Goal: Task Accomplishment & Management: Use online tool/utility

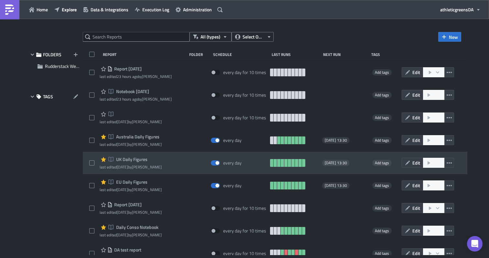
scroll to position [6, 0]
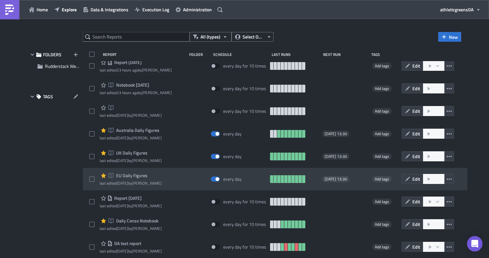
click at [131, 176] on span "EU Daily Figures" at bounding box center [130, 176] width 33 height 6
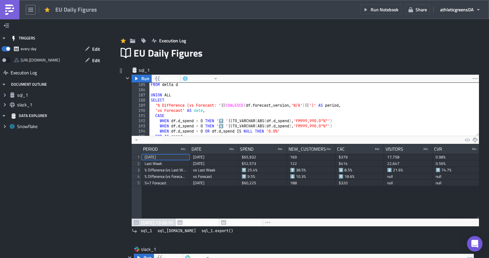
scroll to position [1080, 0]
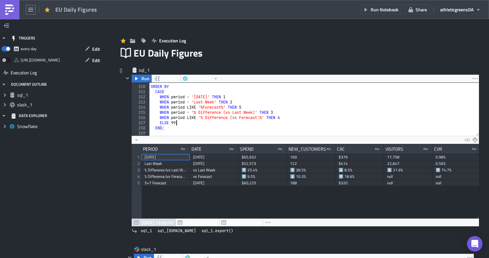
click at [205, 122] on div "ORDER BY CASE WHEN period = 'Yesterday' THEN 1 WHEN period = 'Last Week' THEN 2…" at bounding box center [313, 110] width 329 height 63
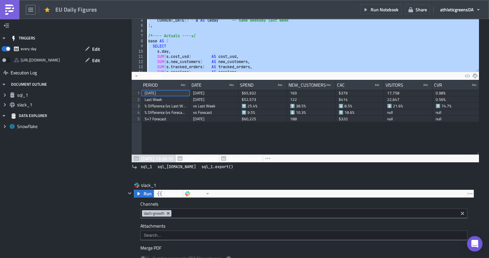
scroll to position [0, 0]
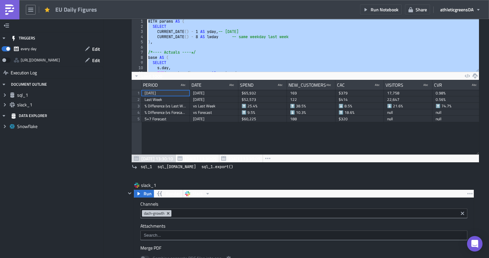
click at [275, 69] on div "WITH params AS ( SELECT CURRENT_DATE ( ) - 1 AS yday , -- yesterday CURRENT_DAT…" at bounding box center [313, 50] width 332 height 63
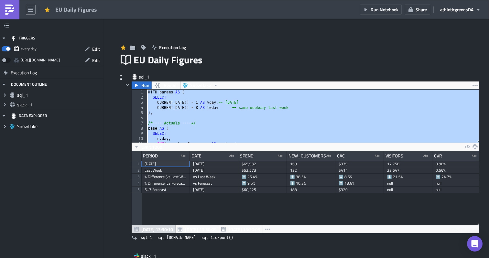
paste textarea
type textarea "END;"
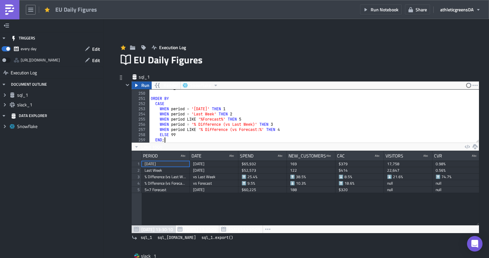
click at [143, 87] on span "Run" at bounding box center [145, 85] width 8 height 8
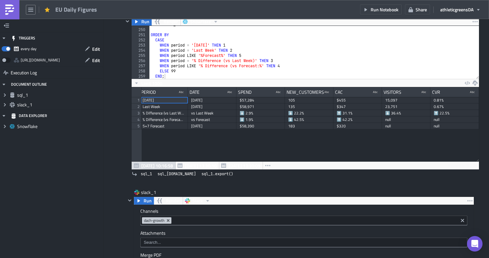
scroll to position [0, 0]
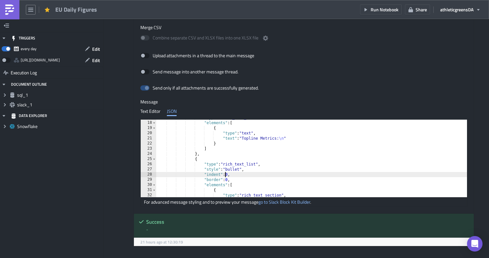
click at [225, 175] on div ""type" : "rich_text_section" , "elements" : [ { "type" : "text" , "text" : "Top…" at bounding box center [329, 159] width 347 height 88
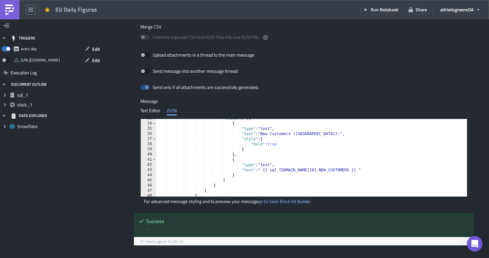
click at [240, 166] on div ""elements" : [ { "type" : "text" , "text" : "New Customers (NC):" , "style" : {…" at bounding box center [329, 160] width 347 height 88
click at [275, 183] on div ""elements" : [ { "type" : "text" , "text" : "New Customers (NC):" , "style" : {…" at bounding box center [329, 160] width 347 height 88
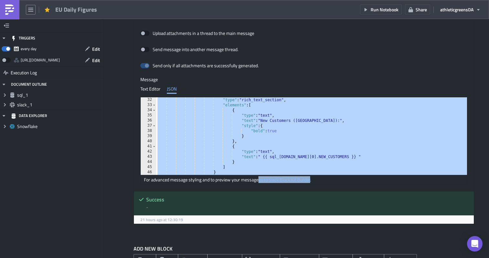
scroll to position [171, 0]
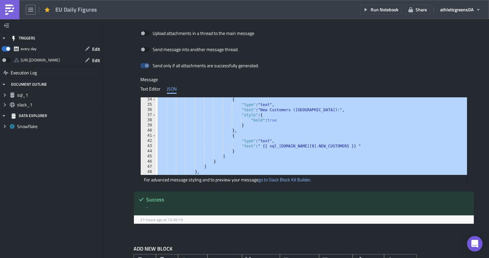
click at [343, 145] on div "{ "type" : "text" , "text" : "New Customers (NC):" , "style" : { "bold" : true …" at bounding box center [329, 141] width 347 height 88
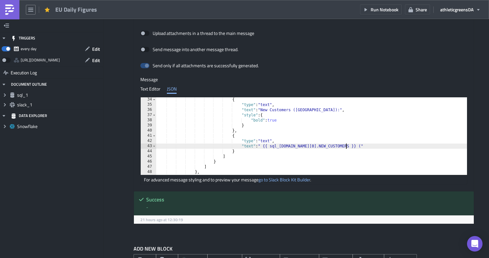
scroll to position [0, 22]
drag, startPoint x: 342, startPoint y: 146, endPoint x: 264, endPoint y: 147, distance: 77.3
click at [264, 147] on div "{ "type" : "text" , "text" : "New Customers (NC):" , "style" : { "bold" : true …" at bounding box center [329, 141] width 347 height 88
click at [346, 146] on div "{ "type" : "text" , "text" : "New Customers (NC):" , "style" : { "bold" : true …" at bounding box center [329, 141] width 347 height 88
paste textarea "{{ sql_1.data[0].NEW_CUSTOMERS }}"
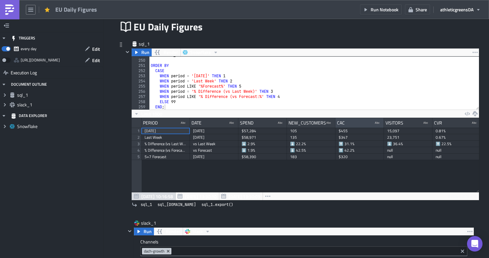
scroll to position [0, 21]
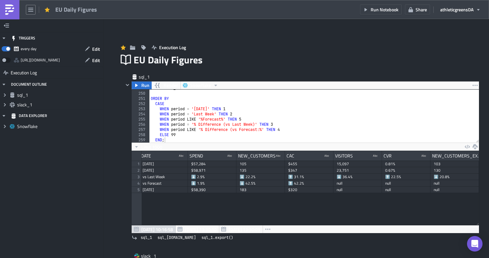
drag, startPoint x: 478, startPoint y: 158, endPoint x: 488, endPoint y: 157, distance: 10.0
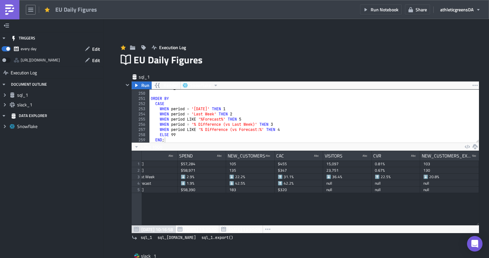
drag, startPoint x: 478, startPoint y: 155, endPoint x: 488, endPoint y: 155, distance: 10.0
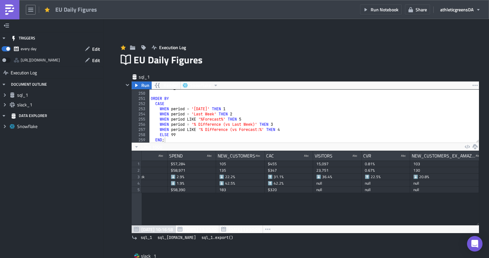
drag, startPoint x: 478, startPoint y: 157, endPoint x: 486, endPoint y: 157, distance: 7.8
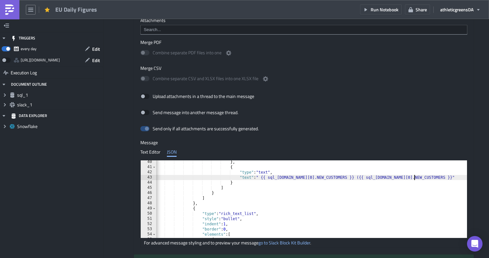
click at [413, 178] on div "} , { "type" : "text" , "text" : " {{ sql_1.data[0].NEW_CUSTOMERS }} ({{ sql_1.…" at bounding box center [327, 203] width 347 height 88
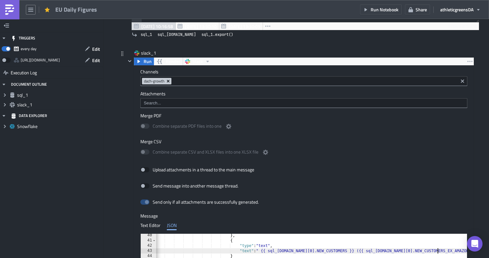
type textarea ""text": " {{ sql_1.data[0].NEW_CUSTOMERS }} ({{ sql_1.data[0].NEW_CUSTOMERS_EX_…"
click at [170, 82] on icon "Remove Tag" at bounding box center [167, 81] width 5 height 5
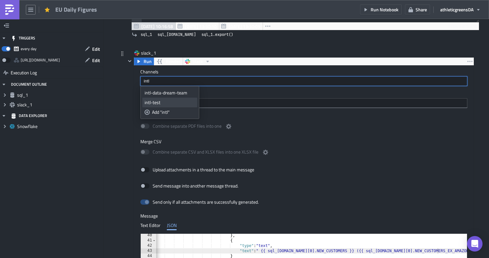
type input "intl"
click at [169, 98] on link "intl-test" at bounding box center [169, 103] width 55 height 10
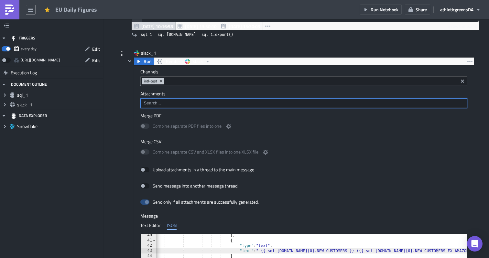
click at [271, 100] on input at bounding box center [303, 103] width 323 height 6
click at [273, 96] on label "Attachments" at bounding box center [303, 94] width 327 height 6
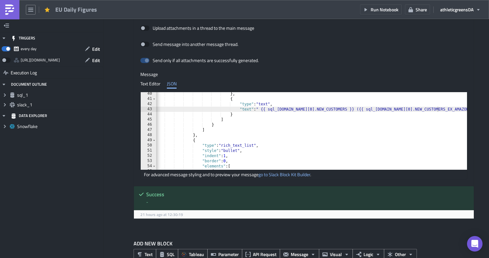
click at [273, 146] on div "} , { "type" : "text" , "text" : " {{ sql_1.data[0].NEW_CUSTOMERS }} ({{ sql_1.…" at bounding box center [327, 135] width 347 height 88
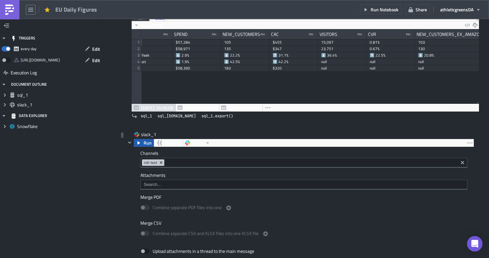
click at [146, 144] on span "Run" at bounding box center [148, 143] width 8 height 8
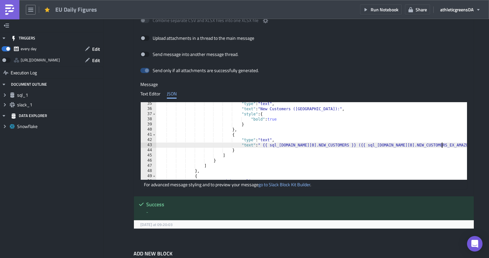
click at [441, 144] on div ""type" : "text" , "text" : "New Customers (NC):" , "style" : { "bold" : true } …" at bounding box center [329, 145] width 347 height 88
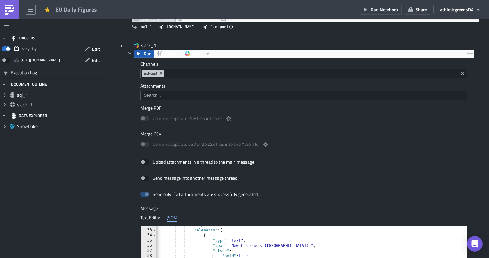
click at [149, 55] on span "Run" at bounding box center [148, 54] width 8 height 8
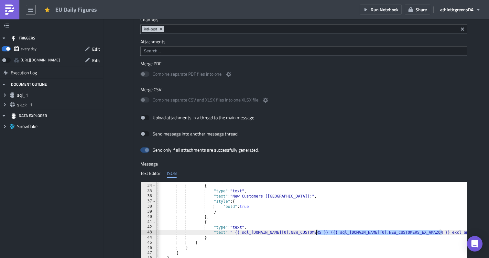
drag, startPoint x: 441, startPoint y: 232, endPoint x: 317, endPoint y: 232, distance: 123.8
click at [316, 232] on div ""elements" : [ { "type" : "text" , "text" : "New Customers (NC):" , "style" : {…" at bounding box center [301, 222] width 347 height 88
click at [245, 238] on div ""elements" : [ { "type" : "text" , "text" : "New Customers (NC):" , "style" : {…" at bounding box center [301, 222] width 347 height 88
type textarea "}"
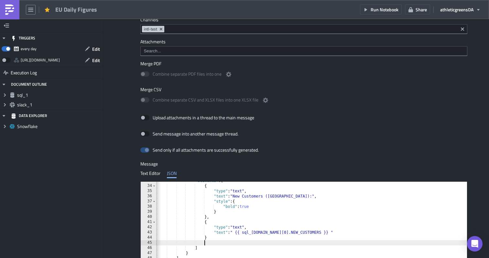
type textarea "{"
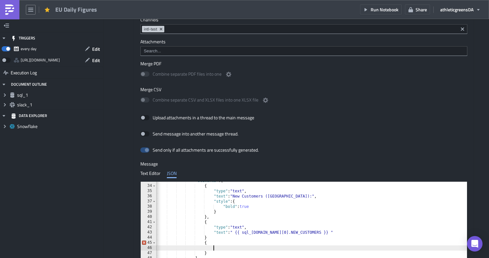
paste textarea "({{ sql_1.data[0].NEW_CUSTOMERS_EX_AMAZON }} excl amz)"
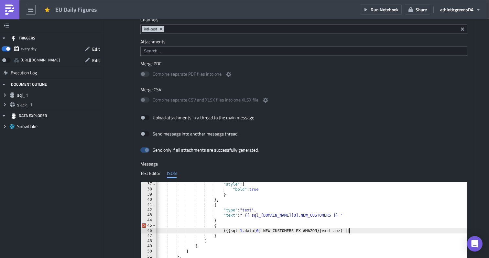
click at [222, 231] on div ""style" : { "bold" : true } } , { "type" : "text" , "text" : " {{ sql_1.data[0]…" at bounding box center [311, 226] width 347 height 88
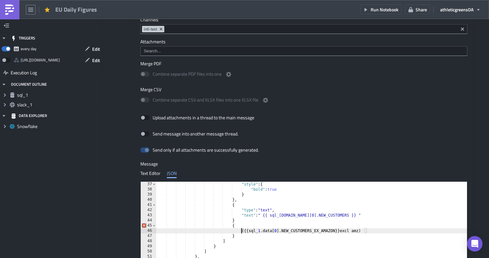
click at [275, 225] on div ""style" : { "bold" : true } } , { "type" : "text" , "text" : " {{ sql_1.data[0]…" at bounding box center [329, 226] width 347 height 88
type textarea "{"
click at [241, 237] on div ""style" : { "bold" : true } } , { "type" : "text" , "text" : " {{ sql_1.data[0]…" at bounding box center [329, 226] width 347 height 88
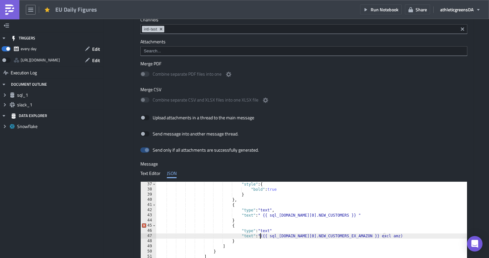
click at [386, 235] on div ""style" : { "bold" : true } } , { "type" : "text" , "text" : " {{ sql_1.data[0]…" at bounding box center [329, 226] width 347 height 88
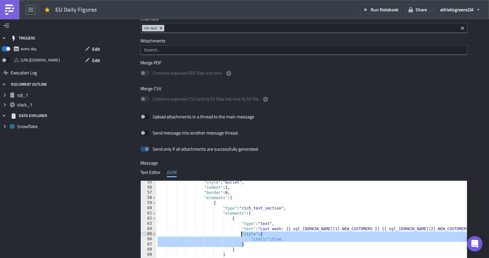
drag, startPoint x: 258, startPoint y: 244, endPoint x: 241, endPoint y: 235, distance: 19.1
click at [241, 235] on div ""style" : "bullet" , "indent" : 1 , "border" : 0 , "elements" : [ { "type" : "r…" at bounding box center [329, 224] width 347 height 88
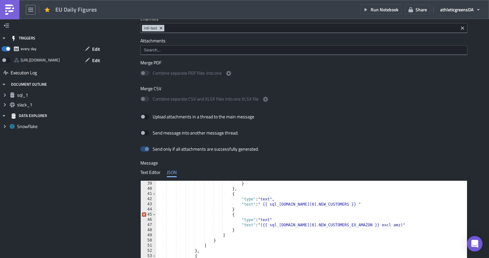
click at [402, 224] on div ""bold" : true } } , { "type" : "text" , "text" : " {{ sql_1.data[0].NEW_CUSTOME…" at bounding box center [329, 220] width 347 height 88
type textarea ""text":"({{ sql_1.data[0].NEW_CUSTOMERS_EX_AMAZON }} excl amz)""
paste textarea "}"
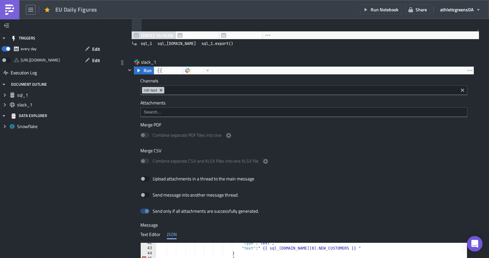
scroll to position [186, 0]
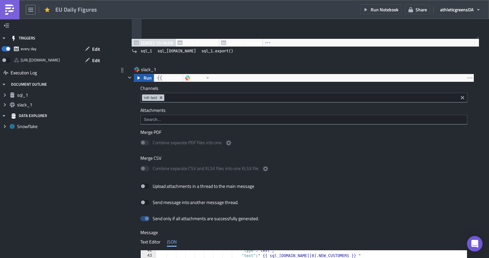
click at [150, 80] on span "Run" at bounding box center [148, 78] width 8 height 8
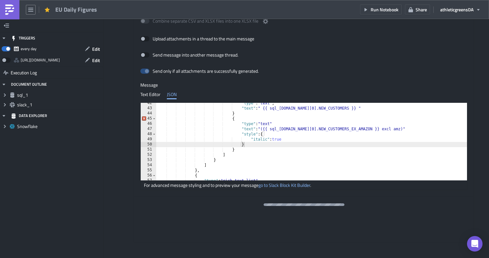
scroll to position [373, 0]
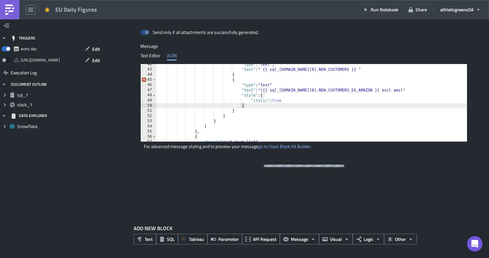
click at [247, 76] on div ""type" : "text" , "text" : " {{ sql_1.data[0].NEW_CUSTOMERS }} " } { "type" : "…" at bounding box center [329, 106] width 347 height 88
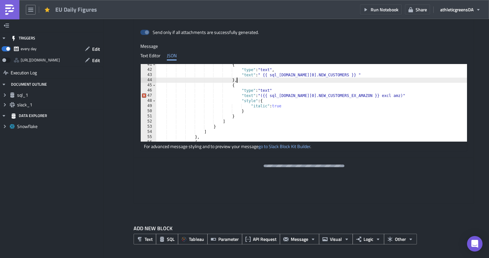
scroll to position [182, 0]
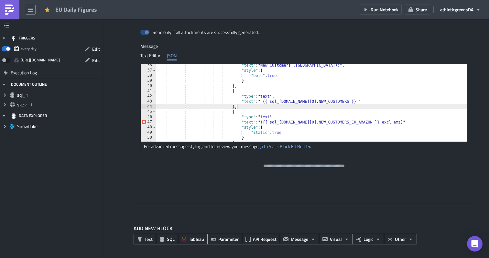
click at [279, 120] on div ""text" : "New Customers (NC):" , "style" : { "bold" : true } } , { "type" : "te…" at bounding box center [329, 107] width 347 height 88
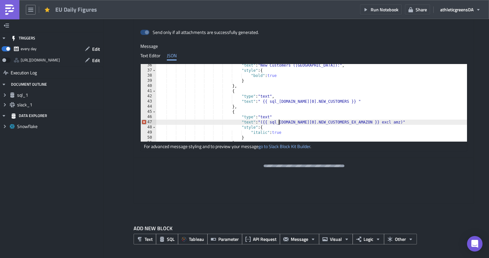
click at [281, 116] on div ""text" : "New Customers (NC):" , "style" : { "bold" : true } } , { "type" : "te…" at bounding box center [329, 107] width 347 height 88
click at [390, 123] on div ""text" : "New Customers (NC):" , "style" : { "bold" : true } } , { "type" : "te…" at bounding box center [329, 107] width 347 height 88
click at [339, 126] on div ""text" : "New Customers (NC):" , "style" : { "bold" : true } } , { "type" : "te…" at bounding box center [329, 107] width 347 height 88
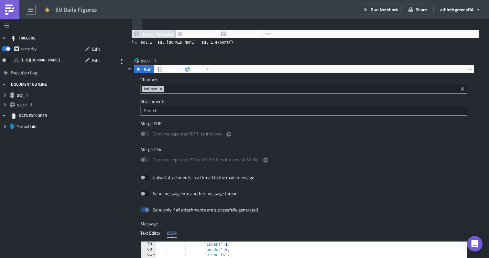
scroll to position [176, 0]
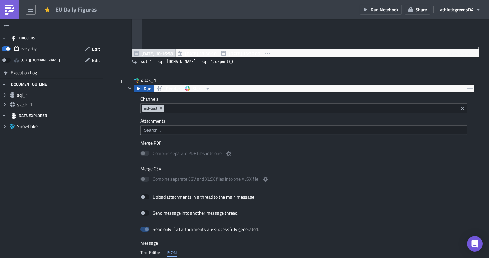
click at [140, 88] on icon "button" at bounding box center [138, 88] width 5 height 5
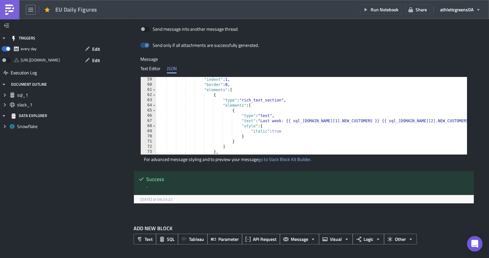
scroll to position [310, 0]
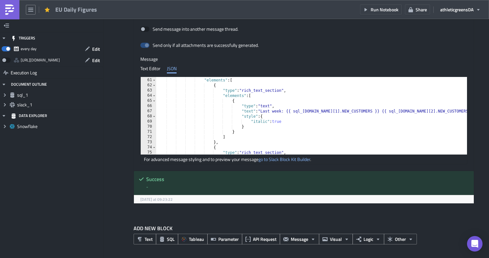
click at [219, 142] on div ""border" : 0 , "elements" : [ { "type" : "rich_text_section" , "elements" : [ {…" at bounding box center [329, 116] width 347 height 88
click at [215, 142] on div ""border" : 0 , "elements" : [ { "type" : "rich_text_section" , "elements" : [ {…" at bounding box center [329, 116] width 347 height 88
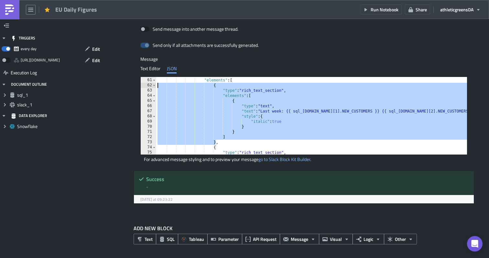
drag, startPoint x: 216, startPoint y: 142, endPoint x: 157, endPoint y: 87, distance: 80.5
click at [157, 87] on div ""border" : 0 , "elements" : [ { "type" : "rich_text_section" , "elements" : [ {…" at bounding box center [329, 116] width 347 height 88
click at [225, 143] on div ""border" : 0 , "elements" : [ { "type" : "rich_text_section" , "elements" : [ {…" at bounding box center [329, 116] width 347 height 88
type textarea "},"
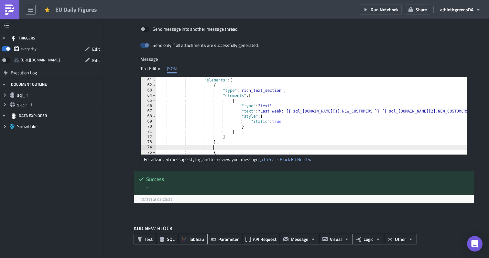
scroll to position [0, 9]
paste textarea "}"
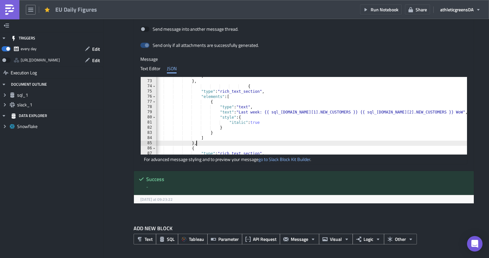
scroll to position [0, 22]
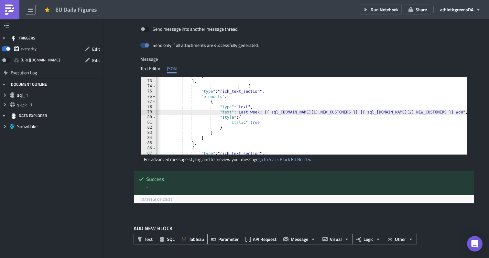
click at [261, 112] on div "] } , { "type" : "rich_text_section" , "elements" : [ { "type" : "text" , "text…" at bounding box center [307, 117] width 347 height 88
click at [358, 112] on div "] } , { "type" : "rich_text_section" , "elements" : [ { "type" : "text" , "text…" at bounding box center [307, 117] width 347 height 88
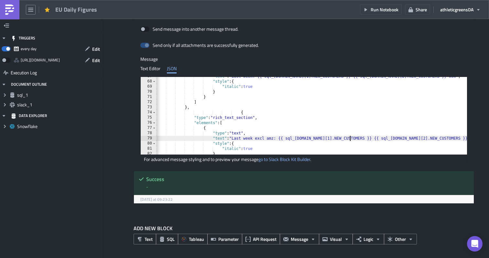
scroll to position [342, 0]
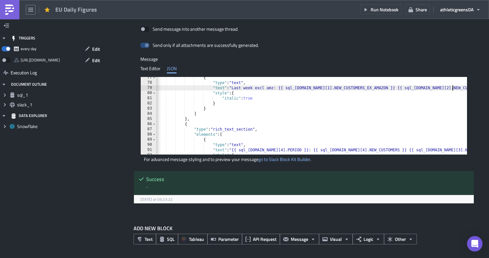
click at [452, 86] on div "{ "type" : "text" , "text" : "Last week excl amz: {{ sql_1.data[1].NEW_CUSTOMER…" at bounding box center [300, 119] width 347 height 88
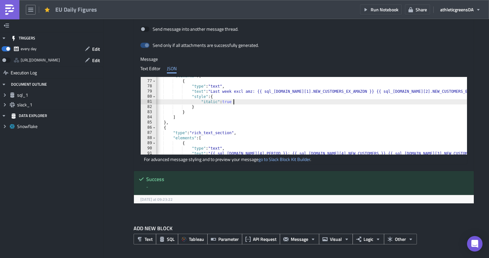
click at [403, 99] on div ""elements" : [ { "type" : "text" , "text" : "Last week excl amz: {{ sql_1.data[…" at bounding box center [291, 117] width 370 height 88
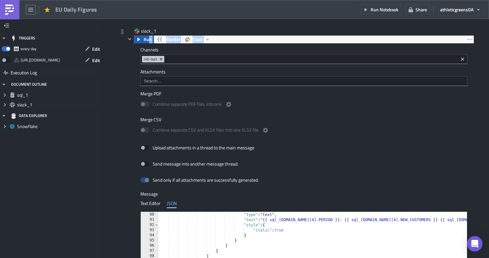
click at [149, 43] on div "Run Render Slack Channels intl-test Attachments Merge PDF Combine separate PDF …" at bounding box center [303, 186] width 340 height 303
click at [144, 40] on span "Run" at bounding box center [148, 40] width 8 height 8
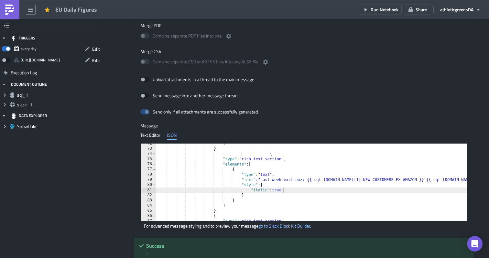
click at [286, 180] on div "] } , { "type" : "rich_text_section" , "elements" : [ { "type" : "text" , "text…" at bounding box center [341, 185] width 370 height 88
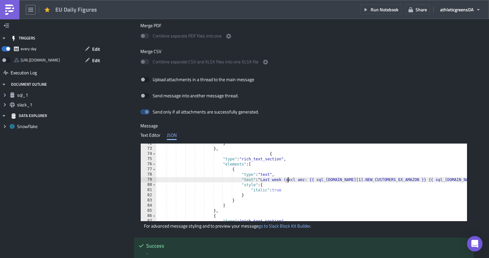
click at [305, 180] on div "] } , { "type" : "rich_text_section" , "elements" : [ { "type" : "text" , "text…" at bounding box center [342, 185] width 373 height 88
click at [353, 171] on div "] } , { "type" : "rich_text_section" , "elements" : [ { "type" : "text" , "text…" at bounding box center [343, 185] width 375 height 88
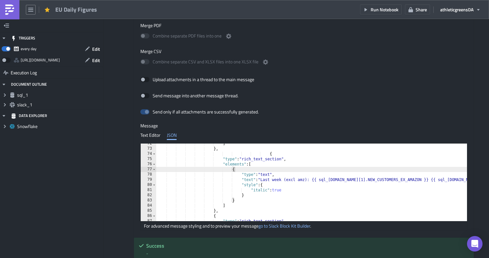
click at [325, 110] on div "Send only if all attachments are successfully generated." at bounding box center [303, 112] width 327 height 11
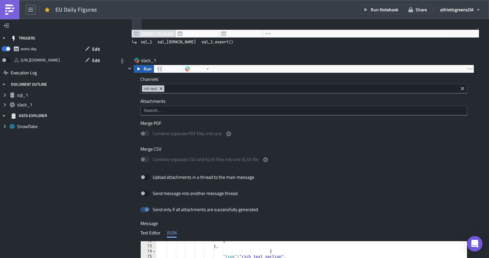
click at [147, 70] on span "Run" at bounding box center [148, 69] width 8 height 8
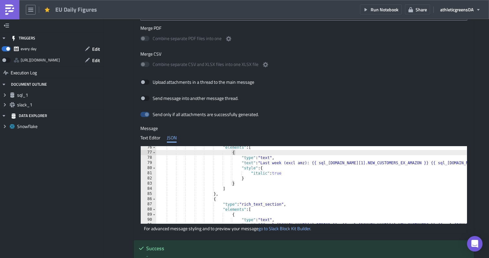
type textarea "}"
click at [269, 181] on div ""elements" : [ { "type" : "text" , "text" : "Last week (excl amz): {{ sql_1.dat…" at bounding box center [343, 189] width 375 height 88
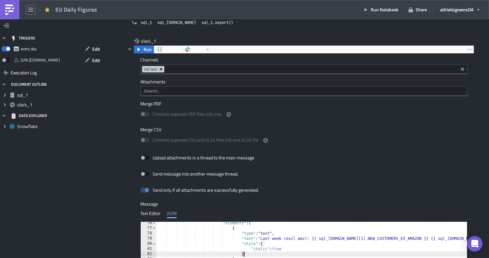
click at [162, 70] on icon "Remove Tag" at bounding box center [160, 69] width 5 height 5
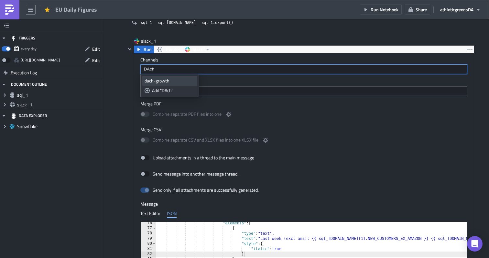
type input "DAch"
click at [163, 80] on div "dach-growth" at bounding box center [169, 81] width 50 height 6
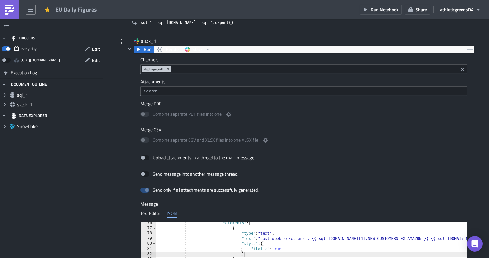
click at [135, 73] on div "Channels dach-growth Attachments Merge PDF Combine separate PDF files into one …" at bounding box center [304, 185] width 340 height 262
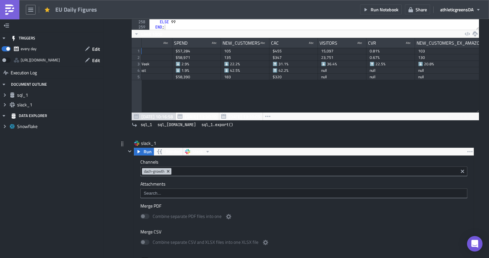
scroll to position [119, 0]
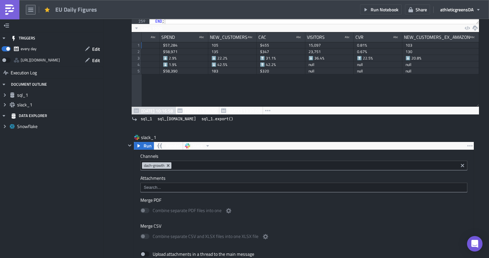
click at [28, 11] on icon "button" at bounding box center [30, 9] width 5 height 5
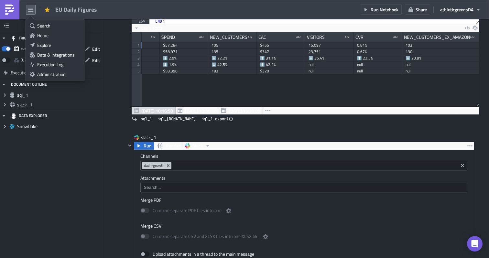
click at [96, 215] on div "TRIGGERS every day Edit https://pushmetrics.io/api/v1/report/RelZ7bgoQW/webhook…" at bounding box center [51, 138] width 103 height 239
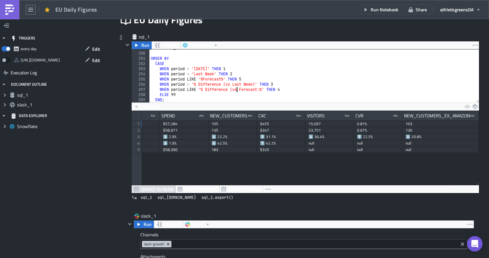
click at [236, 88] on div "FROM delta_forecast df ORDER BY CASE WHEN period = 'Yesterday' THEN 1 WHEN peri…" at bounding box center [313, 77] width 329 height 63
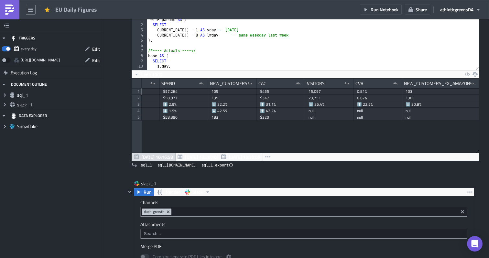
scroll to position [0, 0]
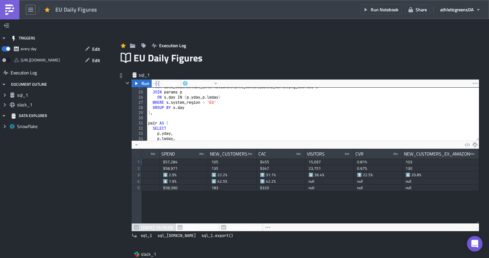
type textarea "ELSE 99 END;"
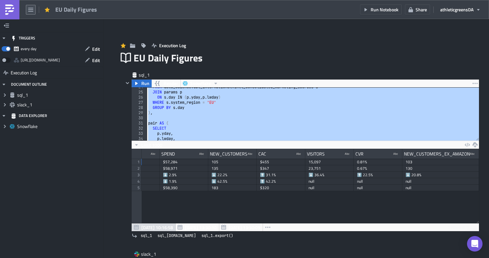
click at [33, 9] on button "button" at bounding box center [31, 10] width 10 height 10
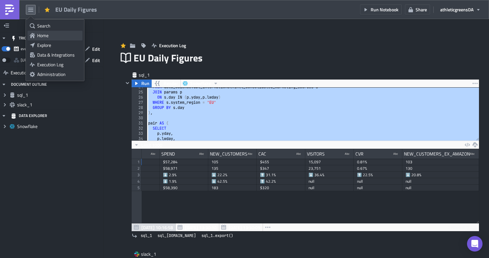
click at [46, 35] on div "Home" at bounding box center [58, 35] width 43 height 6
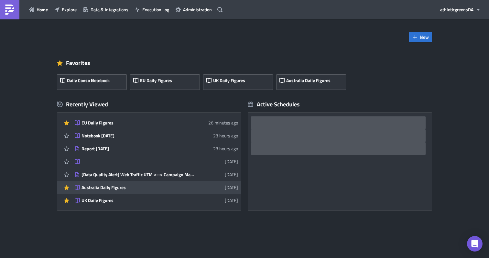
click at [108, 189] on div "Australia Daily Figures" at bounding box center [137, 188] width 113 height 6
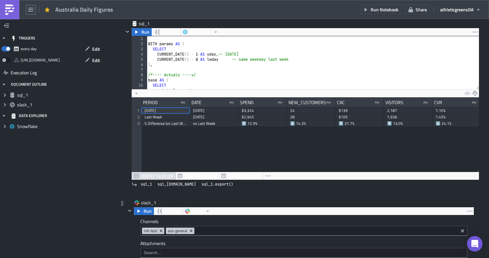
scroll to position [58, 0]
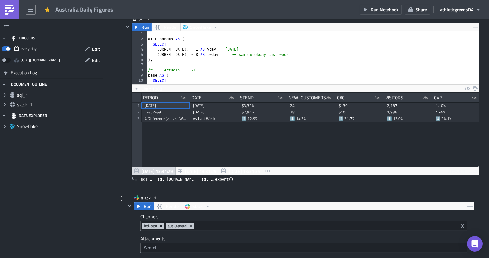
click at [160, 228] on icon "Remove Tag" at bounding box center [160, 225] width 5 height 5
click at [124, 79] on div at bounding box center [127, 99] width 8 height 152
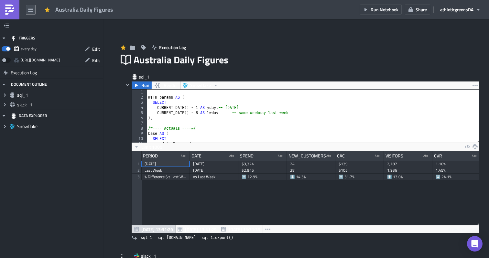
click at [33, 9] on icon "button" at bounding box center [30, 9] width 5 height 5
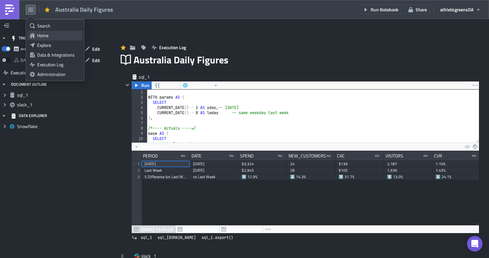
click at [52, 37] on div "Home" at bounding box center [58, 35] width 43 height 6
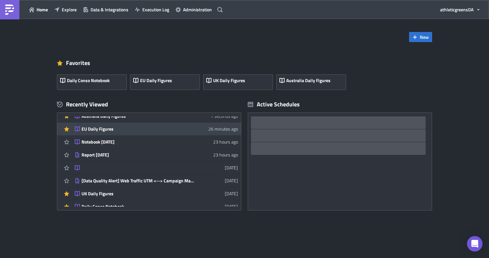
scroll to position [1, 0]
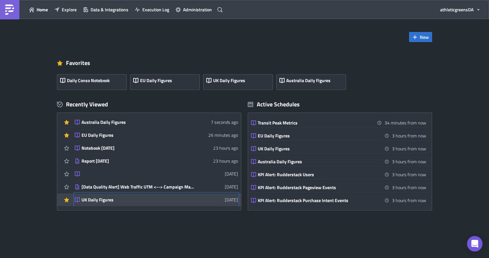
click at [107, 197] on div "UK Daily Figures" at bounding box center [137, 200] width 113 height 6
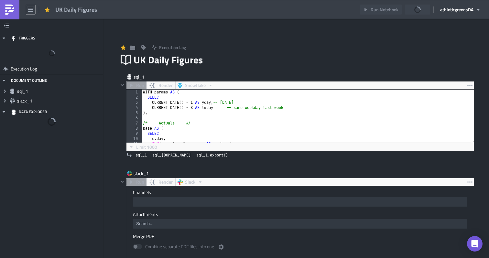
click at [228, 118] on div "WITH params AS ( SELECT CURRENT_DATE ( ) - 1 AS yday , -- [DATE] CURRENT_DATE (…" at bounding box center [309, 121] width 334 height 63
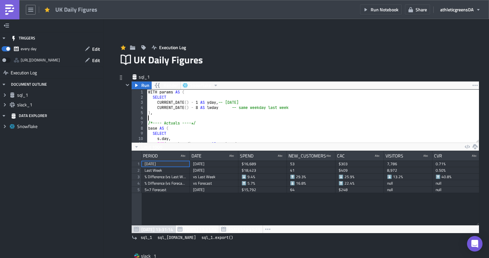
scroll to position [74, 347]
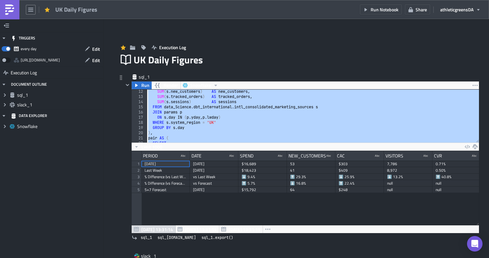
paste textarea
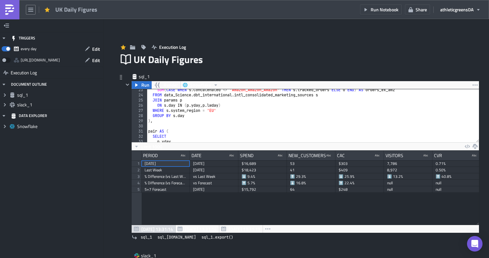
scroll to position [120, 0]
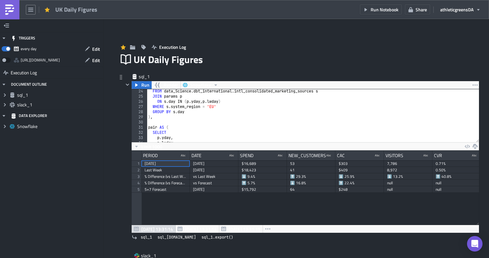
click at [216, 107] on div "FROM data_Science . dbt_international . intl_consolidated_marketing_sources s J…" at bounding box center [313, 120] width 332 height 63
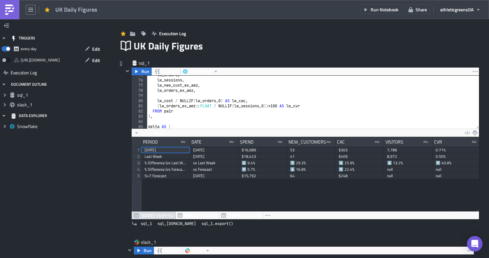
scroll to position [0, 0]
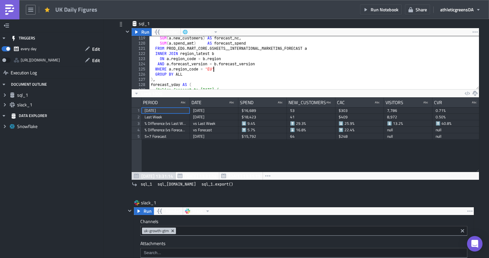
click at [214, 69] on div "SUM ( a . new_customers ) AS forecast_nc , SUM ( a . spend_amt ) AS forecast_sp…" at bounding box center [313, 67] width 329 height 63
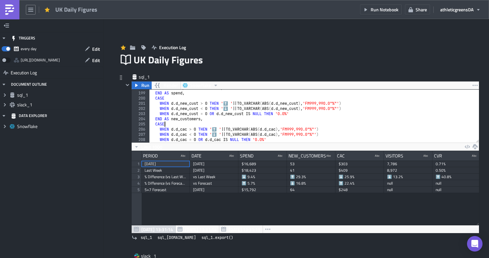
click at [201, 124] on div "WHEN d . d_spend = 0 OR d . d_spend IS NULL THEN '0.0%' END AS spend , CASE WHE…" at bounding box center [313, 116] width 329 height 63
type textarea "CASE"
click at [144, 85] on span "Run" at bounding box center [145, 85] width 8 height 8
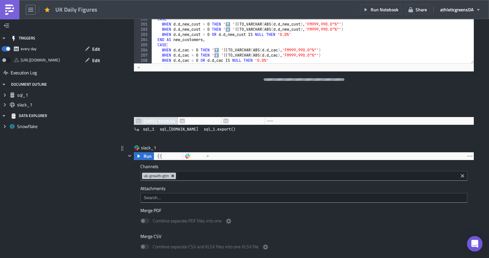
click at [173, 177] on icon "Remove Tag" at bounding box center [172, 175] width 5 height 5
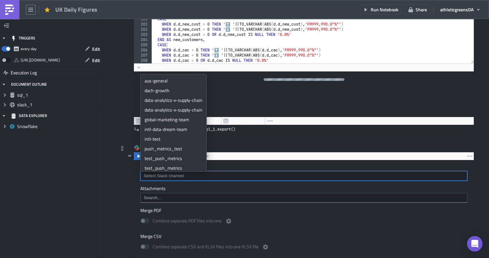
click at [175, 177] on input at bounding box center [303, 176] width 323 height 6
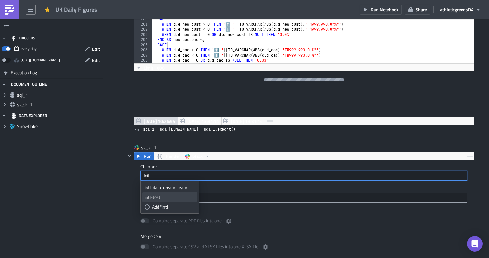
type input "intl"
click at [161, 196] on div "intl-test" at bounding box center [169, 197] width 50 height 6
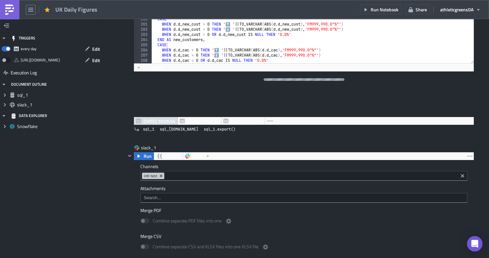
click at [105, 112] on div "Add Image Execution Log UK Daily Figures sql_1 Run Render Snowflake CASE 198 19…" at bounding box center [295, 225] width 385 height 570
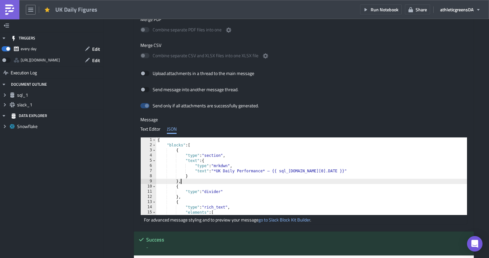
click at [250, 183] on div "{ "blocks" : [ { "type" : "section" , "text" : { "type" : "mrkdwn" , "text" : "…" at bounding box center [329, 181] width 347 height 88
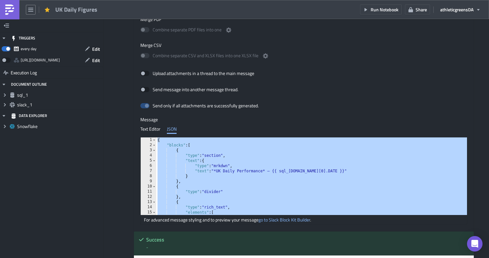
paste textarea
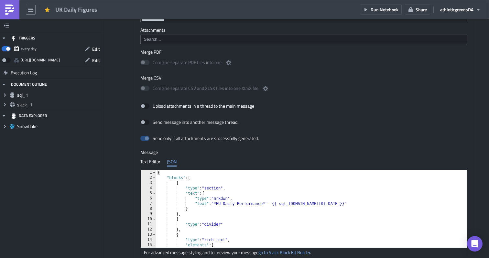
click at [224, 204] on div "{ "blocks" : [ { "type" : "section" , "text" : { "type" : "mrkdwn" , "text" : "…" at bounding box center [343, 214] width 375 height 88
click at [242, 177] on div "{ "blocks" : [ { "type" : "section" , "text" : { "type" : "mrkdwn" , "text" : "…" at bounding box center [343, 214] width 375 height 88
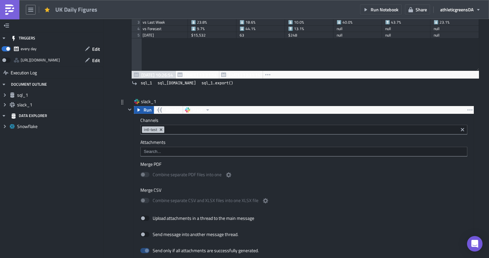
type textarea ""blocks": ["
click at [145, 111] on span "Run" at bounding box center [148, 110] width 8 height 8
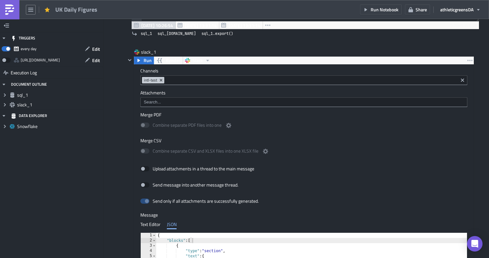
scroll to position [192, 0]
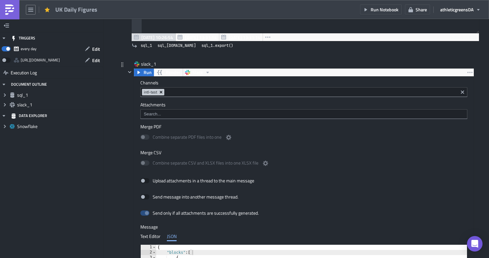
click at [161, 91] on icon "Remove Tag" at bounding box center [160, 92] width 5 height 5
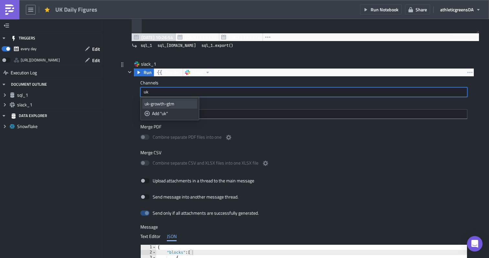
type input "uk"
click at [159, 99] on link "uk-growth-gtm" at bounding box center [169, 104] width 55 height 10
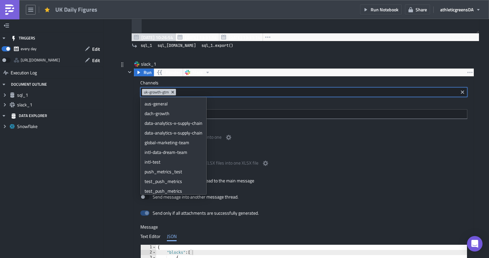
click at [128, 82] on div at bounding box center [130, 219] width 8 height 303
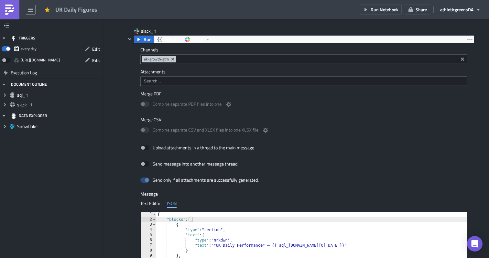
scroll to position [202, 0]
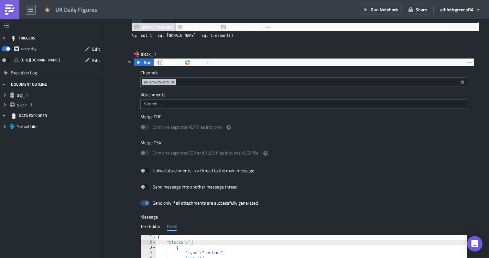
click at [30, 10] on icon "button" at bounding box center [30, 9] width 5 height 5
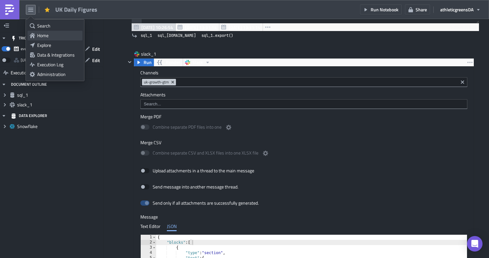
click at [41, 31] on link "Home" at bounding box center [54, 36] width 55 height 10
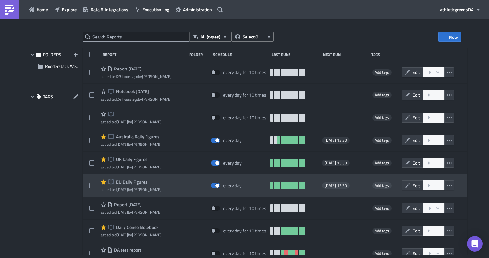
click at [130, 181] on span "EU Daily Figures" at bounding box center [130, 182] width 33 height 6
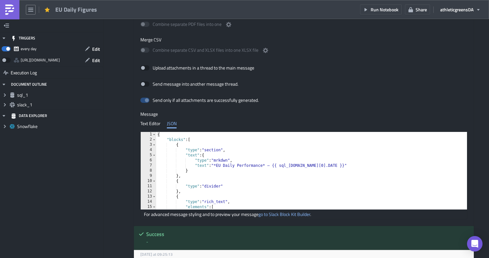
click at [218, 167] on div "{ "blocks" : [ { "type" : "section" , "text" : { "type" : "mrkdwn" , "text" : "…" at bounding box center [343, 176] width 375 height 88
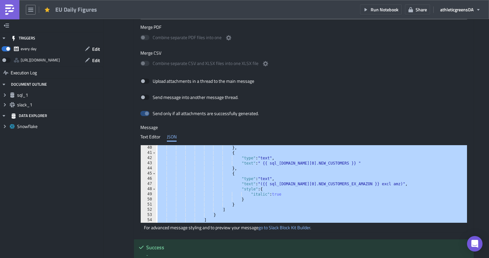
scroll to position [292, 0]
click at [292, 193] on div "} , { "type" : "text" , "text" : " {{ sql_1.data[0].NEW_CUSTOMERS }} " } , { "t…" at bounding box center [343, 189] width 375 height 88
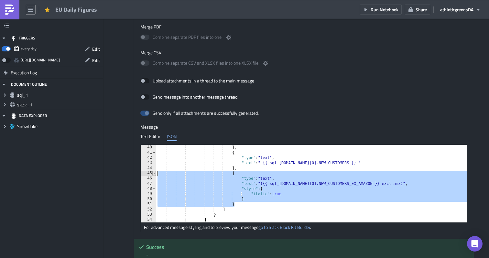
drag, startPoint x: 240, startPoint y: 204, endPoint x: 154, endPoint y: 175, distance: 91.2
click at [154, 175] on div ""italic": true 40 41 42 43 44 45 46 47 48 49 50 51 52 53 54 55 } , { "type" : "…" at bounding box center [304, 184] width 326 height 78
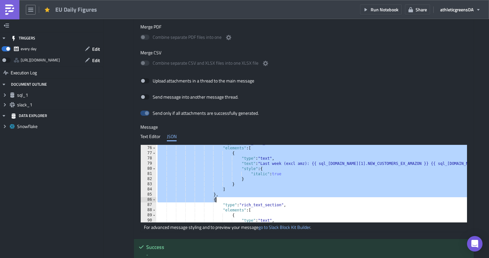
scroll to position [395, 0]
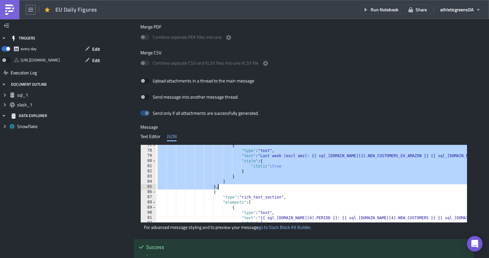
drag, startPoint x: 269, startPoint y: 175, endPoint x: 279, endPoint y: 188, distance: 16.4
click at [279, 188] on div "{ "type" : "text" , "text" : "Last week (excl amz): {{ sql_1.data[1].NEW_CUSTOM…" at bounding box center [343, 187] width 375 height 88
type textarea "] },"
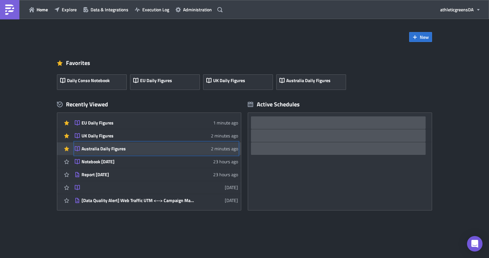
click at [116, 146] on div "Australia Daily Figures" at bounding box center [137, 149] width 113 height 6
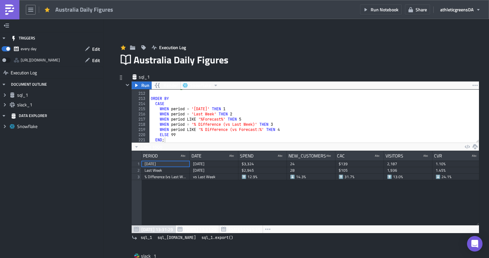
scroll to position [37, 0]
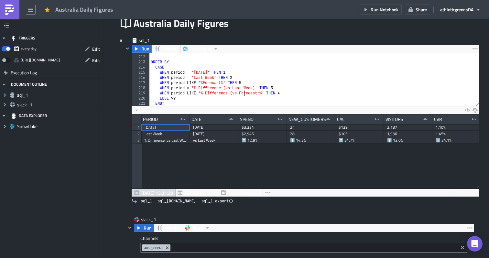
click at [243, 93] on div "-- FROM delta_forecast df ORDER BY CASE WHEN period = '[DATE]' THEN 1 WHEN peri…" at bounding box center [313, 80] width 329 height 63
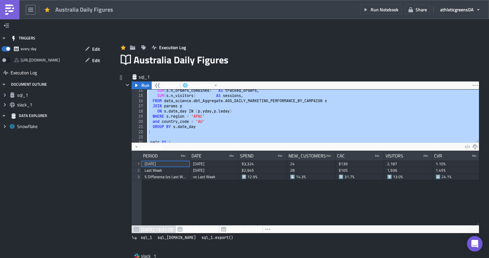
scroll to position [88, 0]
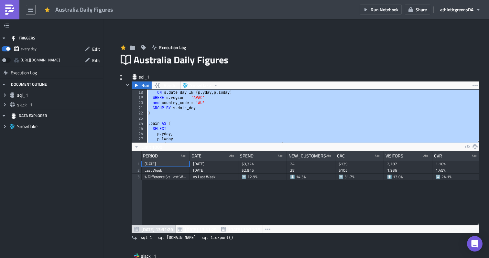
click at [283, 106] on div "JOIN params p ON s . date_day IN ( p . yday , p . lwday ) WHERE s . region = 'A…" at bounding box center [313, 116] width 332 height 63
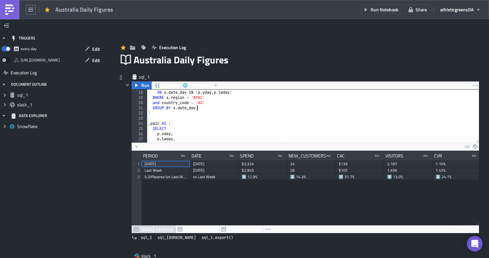
type textarea "ELSE 99 END;"
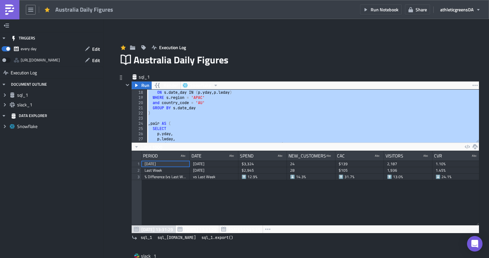
paste textarea
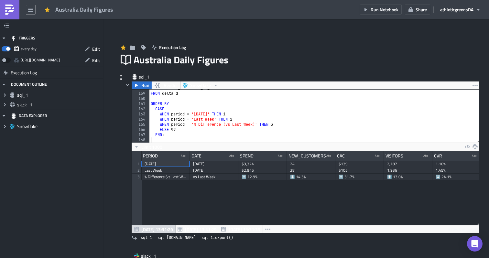
scroll to position [816, 0]
click at [142, 86] on span "Run" at bounding box center [145, 85] width 8 height 8
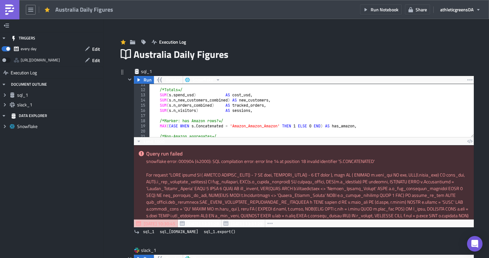
scroll to position [54, 0]
click at [271, 112] on div "/* Totals */ SUM ( s . spend_usd ) AS cost_usd , SUM ( s . n_new_customers_comb…" at bounding box center [311, 113] width 325 height 63
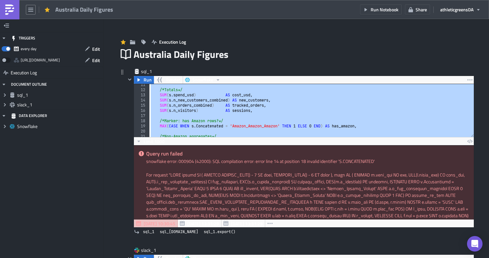
paste textarea
type textarea "END;"
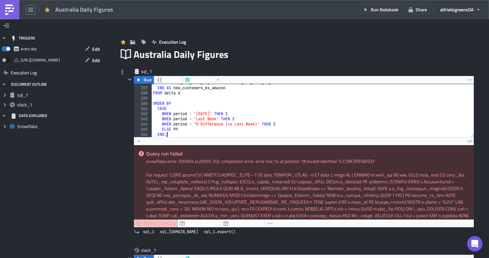
scroll to position [11, 0]
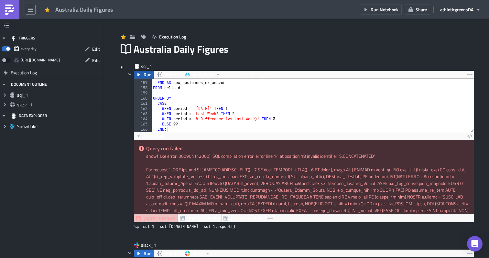
click at [150, 74] on span "Run" at bounding box center [148, 75] width 8 height 8
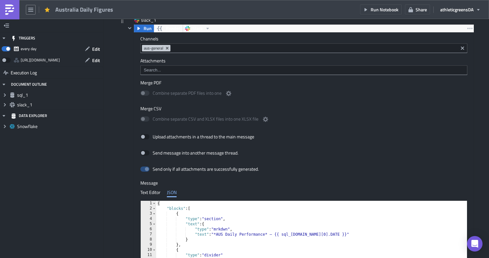
scroll to position [199, 0]
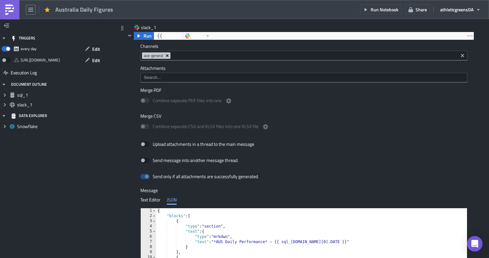
click at [168, 55] on icon "Remove Tag" at bounding box center [167, 55] width 5 height 5
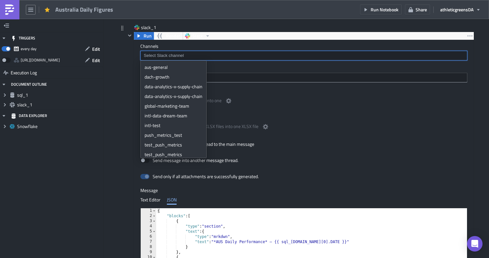
click at [168, 55] on input at bounding box center [303, 55] width 323 height 6
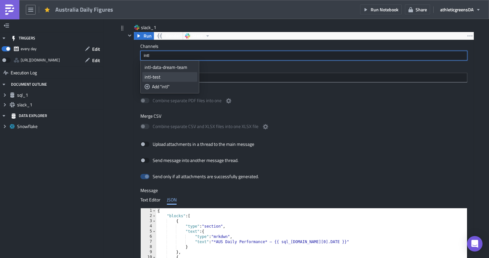
type input "intl"
click at [162, 74] on div "intl-test" at bounding box center [169, 77] width 50 height 6
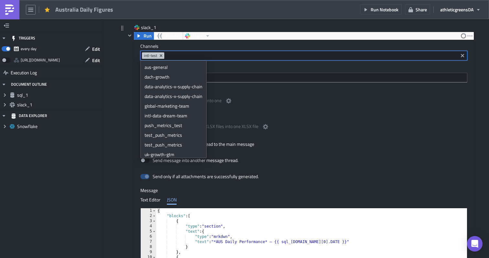
click at [279, 108] on div "Combine separate PDF files into one" at bounding box center [303, 102] width 327 height 14
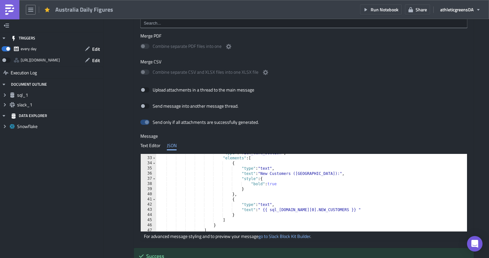
scroll to position [172, 0]
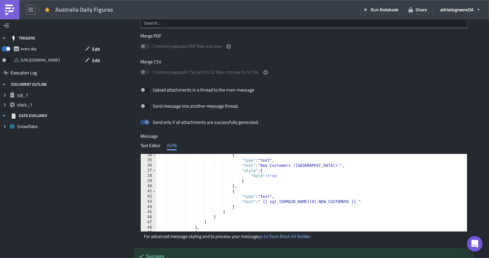
click at [352, 201] on div "{ "type" : "text" , "text" : "New Customers (NC):" , "style" : { "bold" : true …" at bounding box center [315, 197] width 318 height 88
click at [252, 209] on div "{ "type" : "text" , "text" : "New Customers (NC):" , "style" : { "bold" : true …" at bounding box center [315, 197] width 318 height 88
type textarea "},"
paste textarea "}"
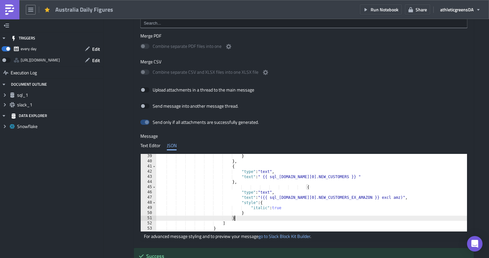
scroll to position [215, 0]
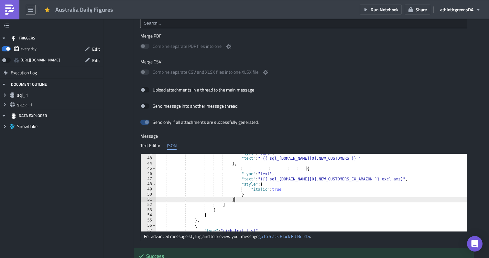
click at [305, 168] on div ""type" : "text" , "text" : " {{ sql_[DOMAIN_NAME][0].NEW_CUSTOMERS }} " } , { "…" at bounding box center [315, 195] width 318 height 88
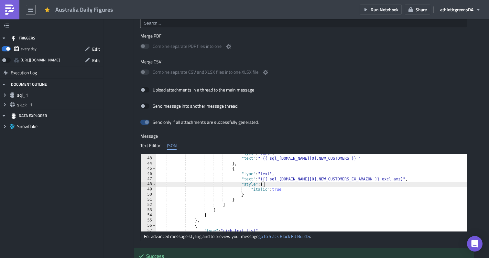
click at [350, 186] on div ""type" : "text" , "text" : " {{ sql_[DOMAIN_NAME][0].NEW_CUSTOMERS }} " } , { "…" at bounding box center [315, 195] width 318 height 88
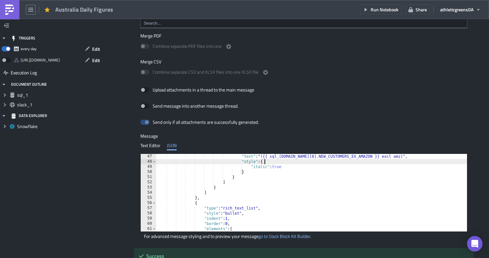
scroll to position [220, 0]
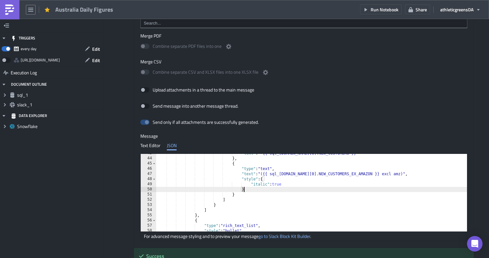
click at [260, 191] on div ""text" : " {{ sql_[DOMAIN_NAME][0].NEW_CUSTOMERS }} " } , { "type" : "text" , "…" at bounding box center [315, 195] width 318 height 88
click at [245, 193] on div ""text" : " {{ sql_[DOMAIN_NAME][0].NEW_CUSTOMERS }} " } , { "type" : "text" , "…" at bounding box center [315, 195] width 318 height 88
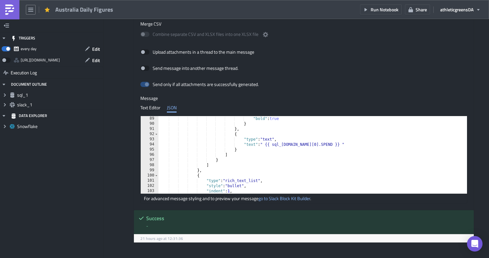
scroll to position [0, 0]
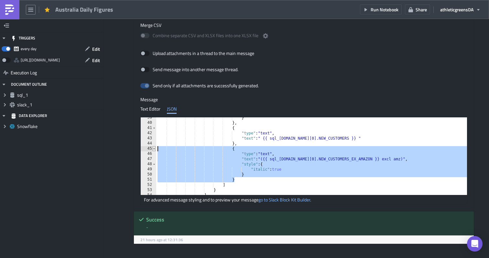
drag, startPoint x: 251, startPoint y: 179, endPoint x: 156, endPoint y: 151, distance: 99.9
click at [156, 151] on div "} 39 40 41 42 43 44 45 46 47 48 49 50 51 52 53 54 55 } } , { "type" : "text" , …" at bounding box center [304, 156] width 326 height 78
type textarea "{ "type":"text","
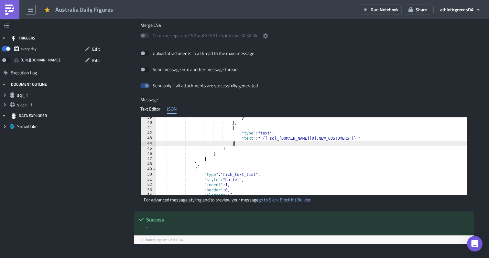
click at [310, 180] on div "} } , { "type" : "text" , "text" : " {{ sql_[DOMAIN_NAME][0].NEW_CUSTOMERS }} "…" at bounding box center [315, 159] width 318 height 88
type textarea ""style": "bullet","
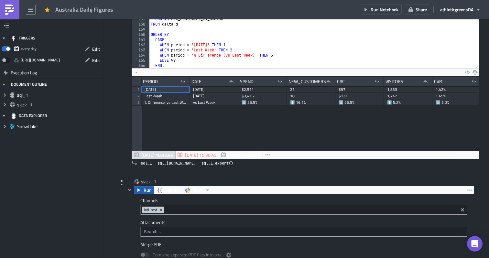
click at [146, 191] on span "Run" at bounding box center [148, 190] width 8 height 8
click at [161, 210] on icon "Remove Tag" at bounding box center [160, 209] width 5 height 5
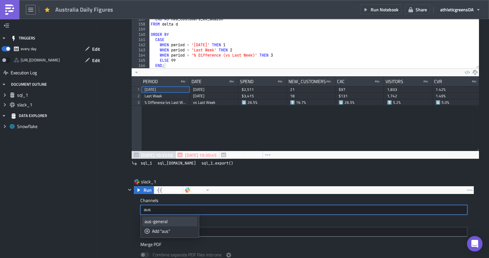
type input "aus"
click at [166, 219] on div "aus-general" at bounding box center [169, 221] width 50 height 6
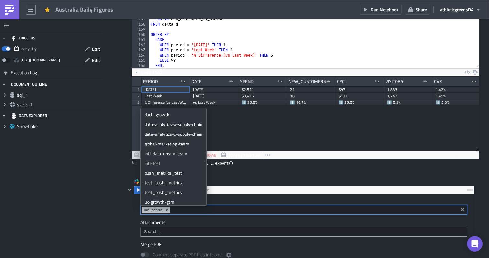
click at [89, 171] on div "TRIGGERS every day Edit [URL][DOMAIN_NAME] Edit Execution Log DOCUMENT OUTLINE …" at bounding box center [51, 138] width 103 height 239
